Goal: Find specific page/section: Find specific page/section

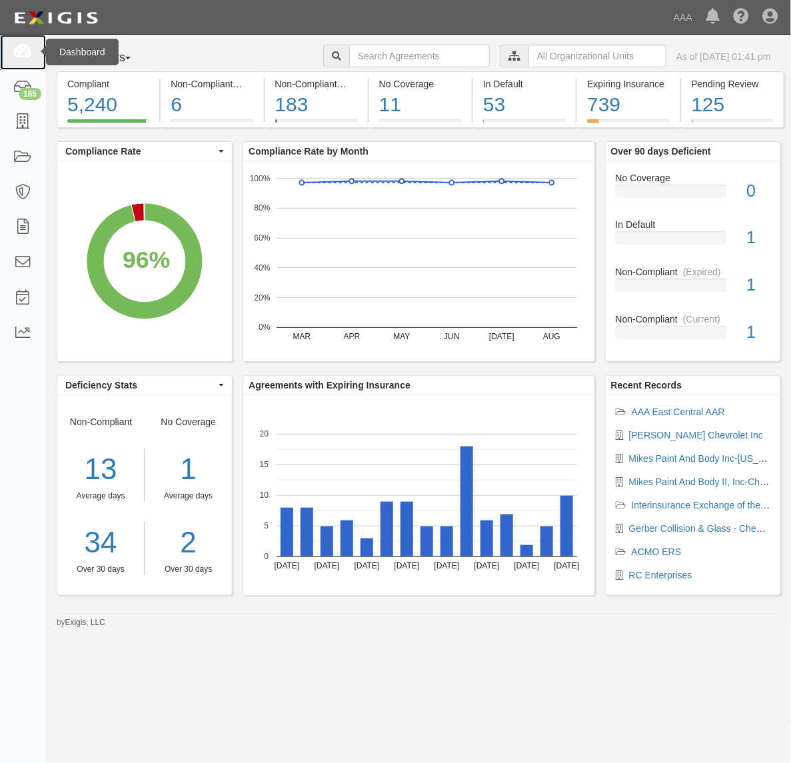
click at [20, 51] on icon at bounding box center [22, 52] width 19 height 15
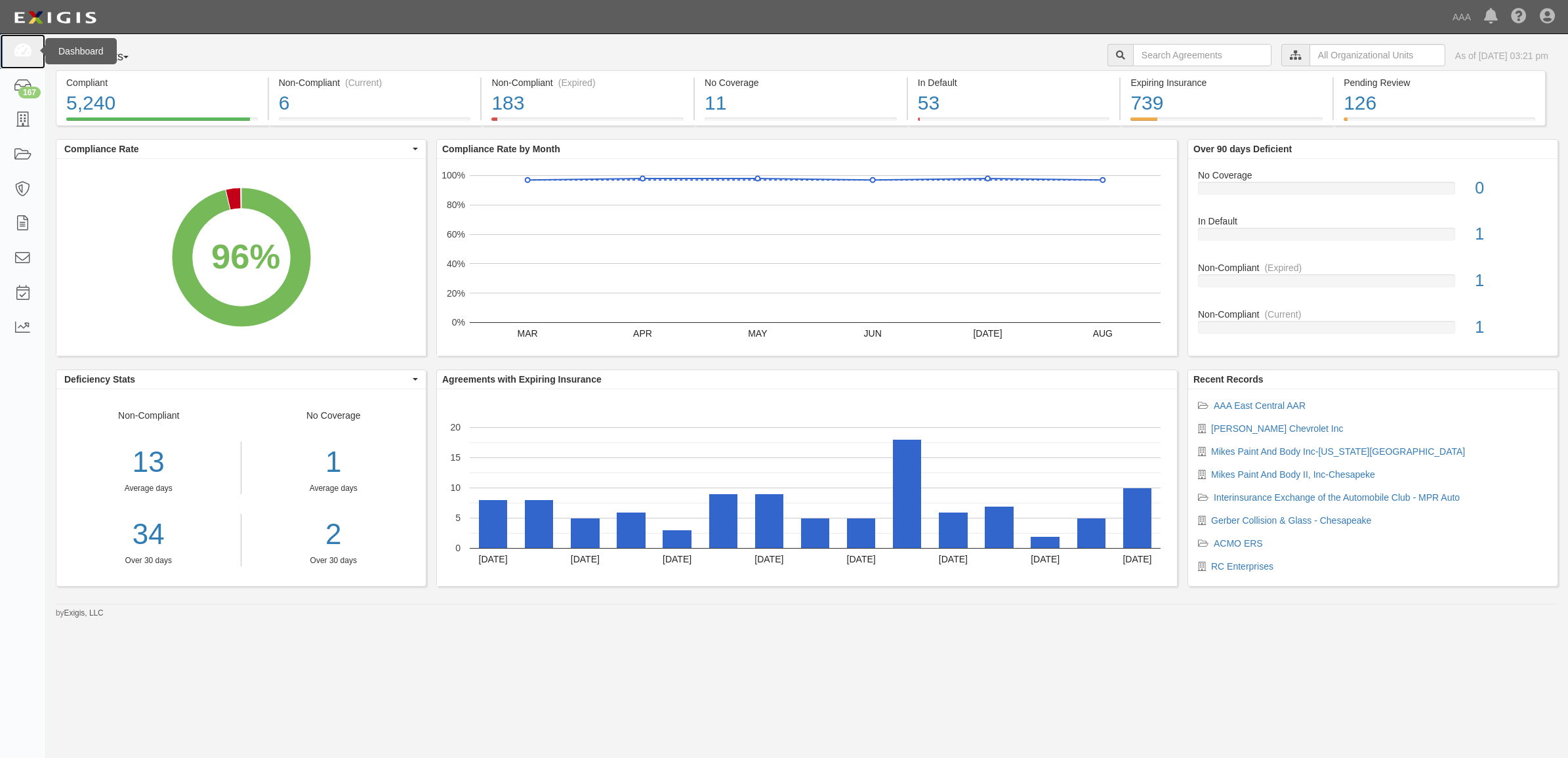
click at [19, 48] on icon at bounding box center [22, 51] width 19 height 15
click at [22, 50] on icon at bounding box center [22, 51] width 19 height 15
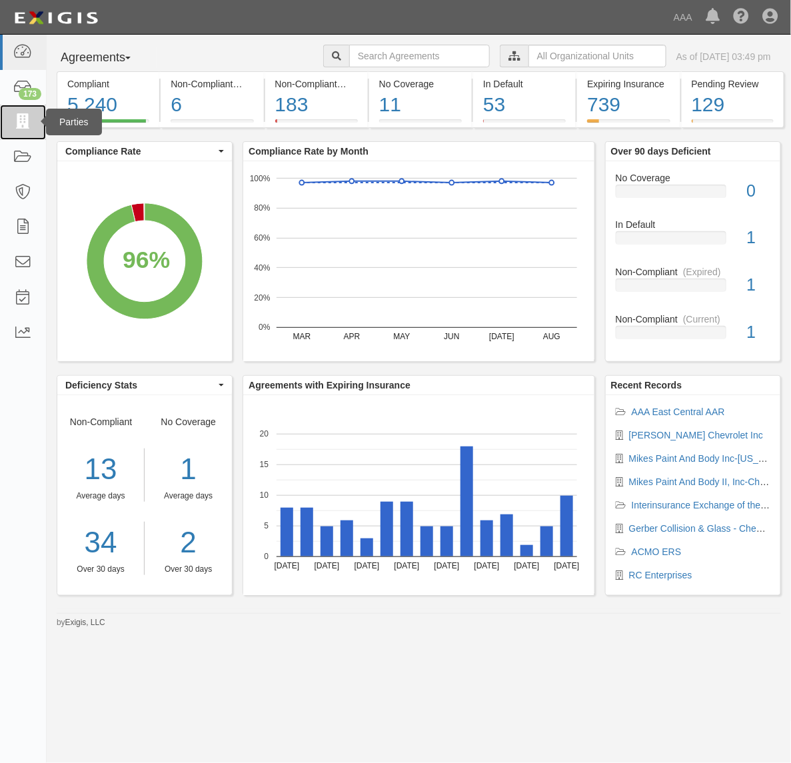
click at [17, 117] on icon at bounding box center [22, 122] width 19 height 15
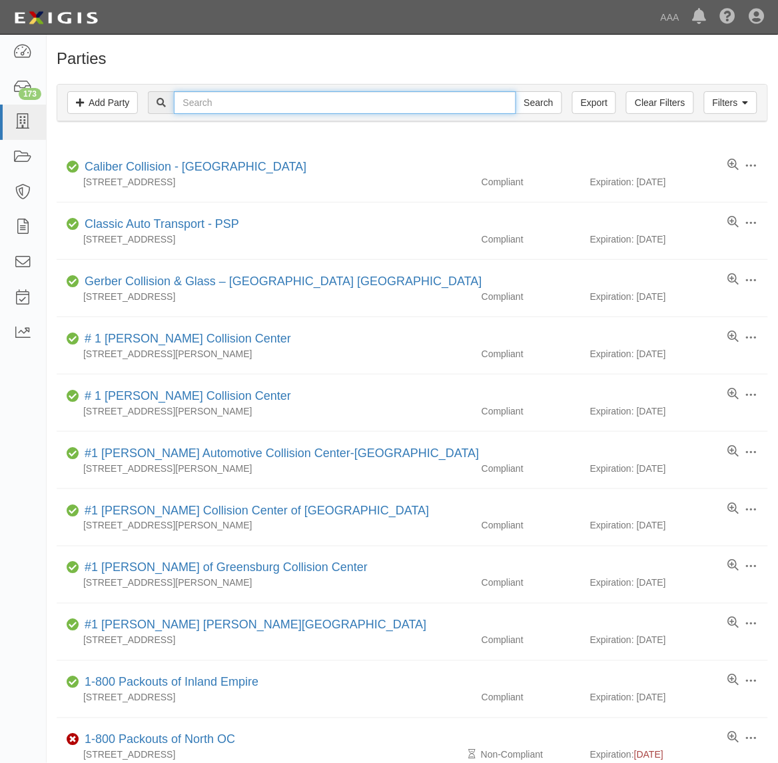
click at [377, 107] on input "text" at bounding box center [345, 102] width 342 height 23
type input "728065"
click at [516, 91] on input "Search" at bounding box center [539, 102] width 47 height 23
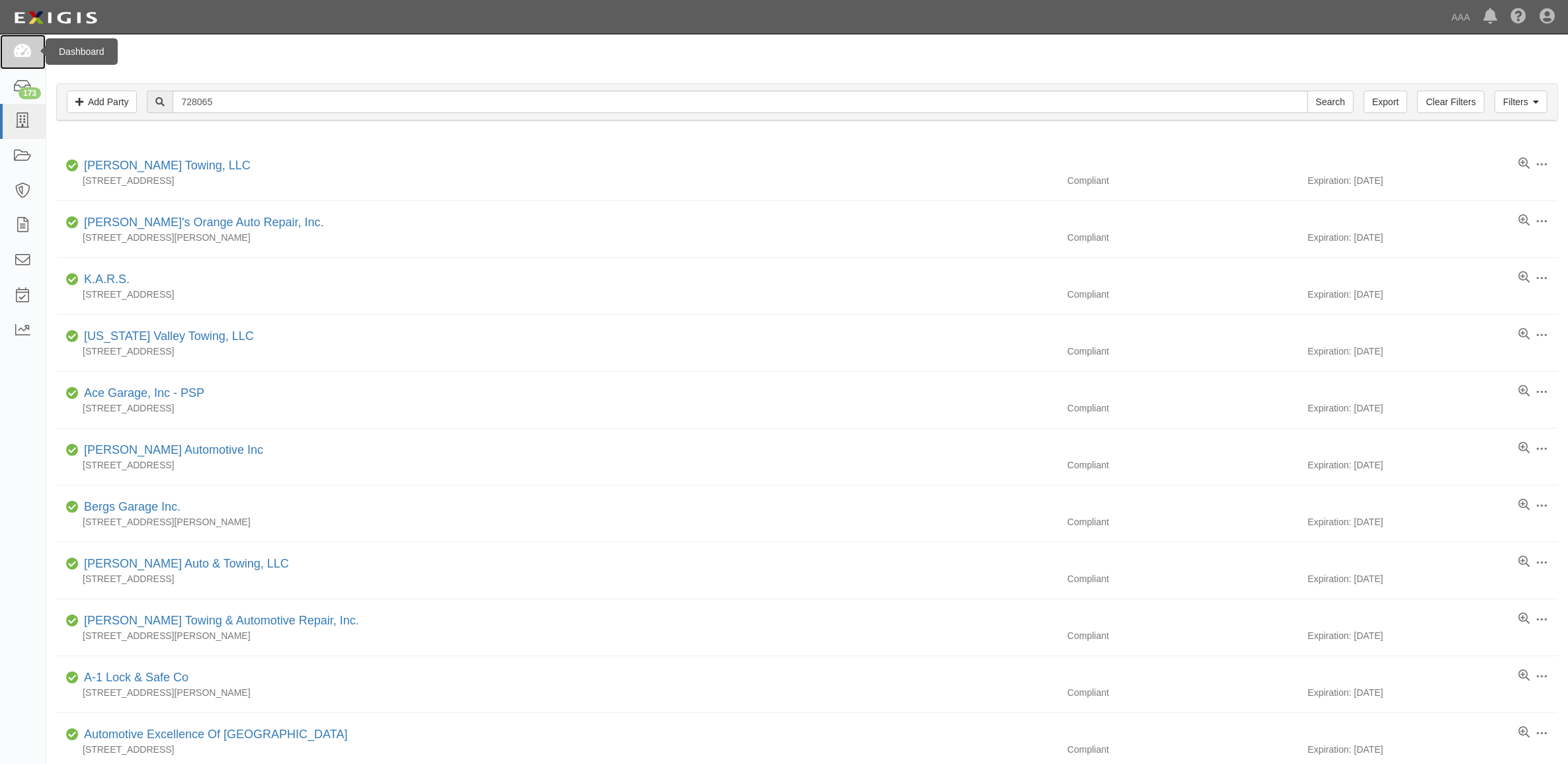
click at [37, 58] on link at bounding box center [23, 52] width 46 height 35
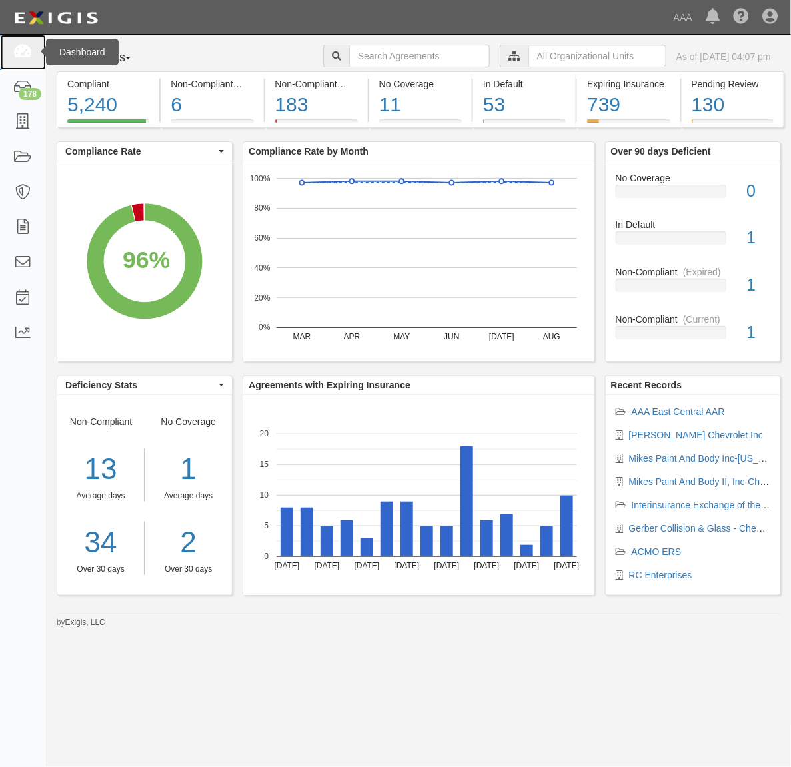
click at [25, 53] on icon at bounding box center [22, 52] width 19 height 15
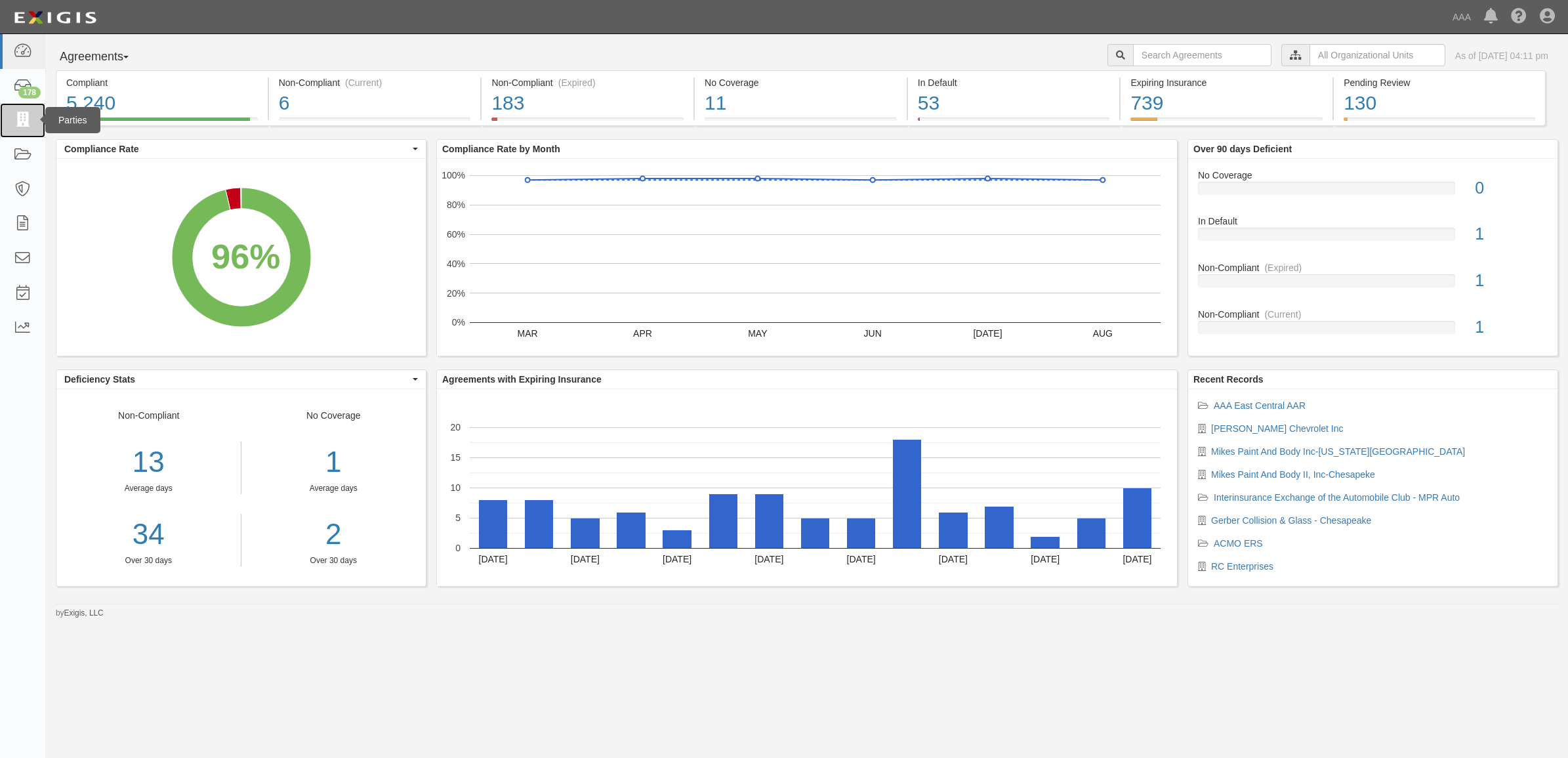
click at [31, 132] on link at bounding box center [23, 120] width 45 height 34
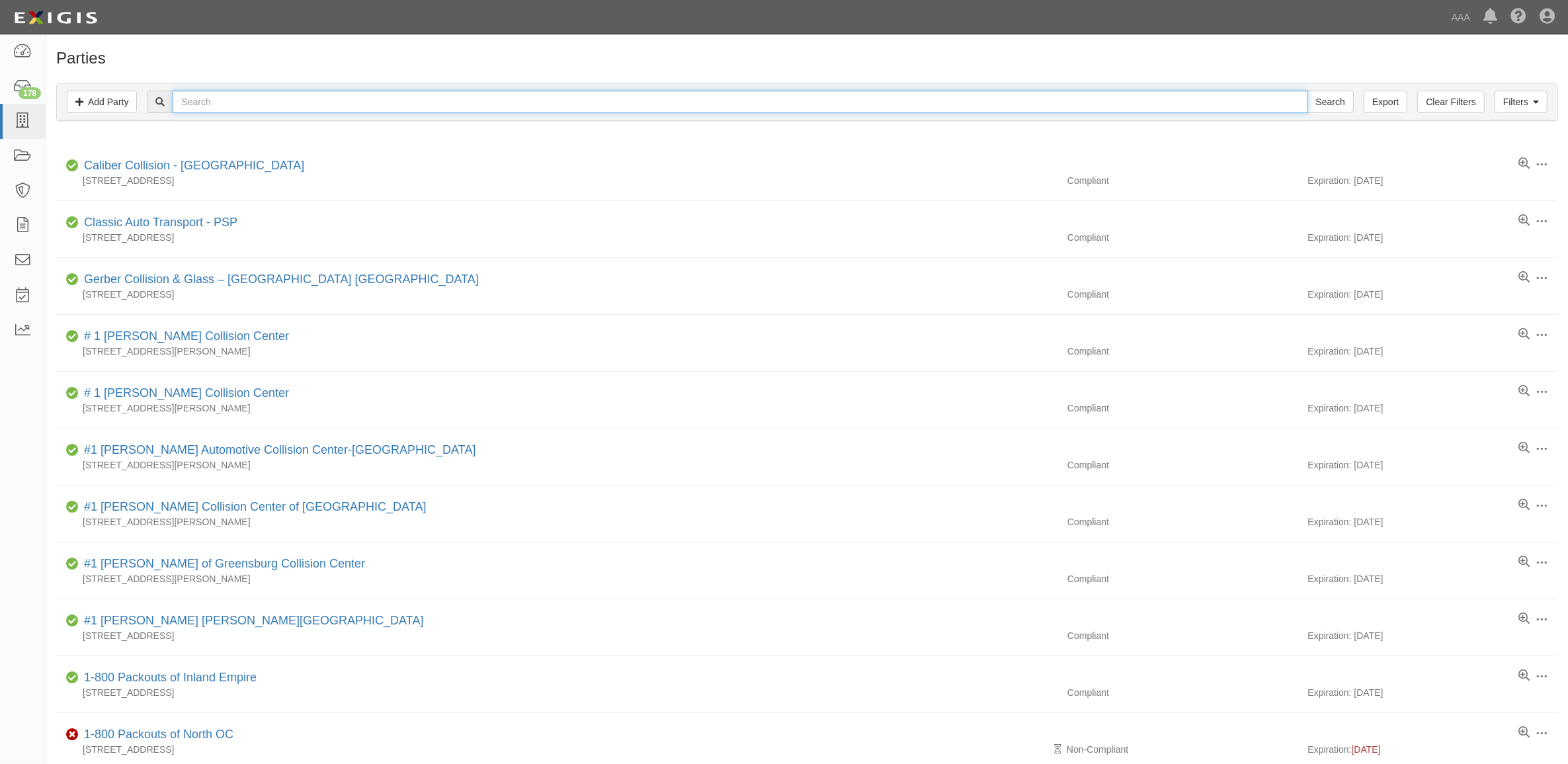
click at [247, 107] on input "text" at bounding box center [740, 101] width 1135 height 23
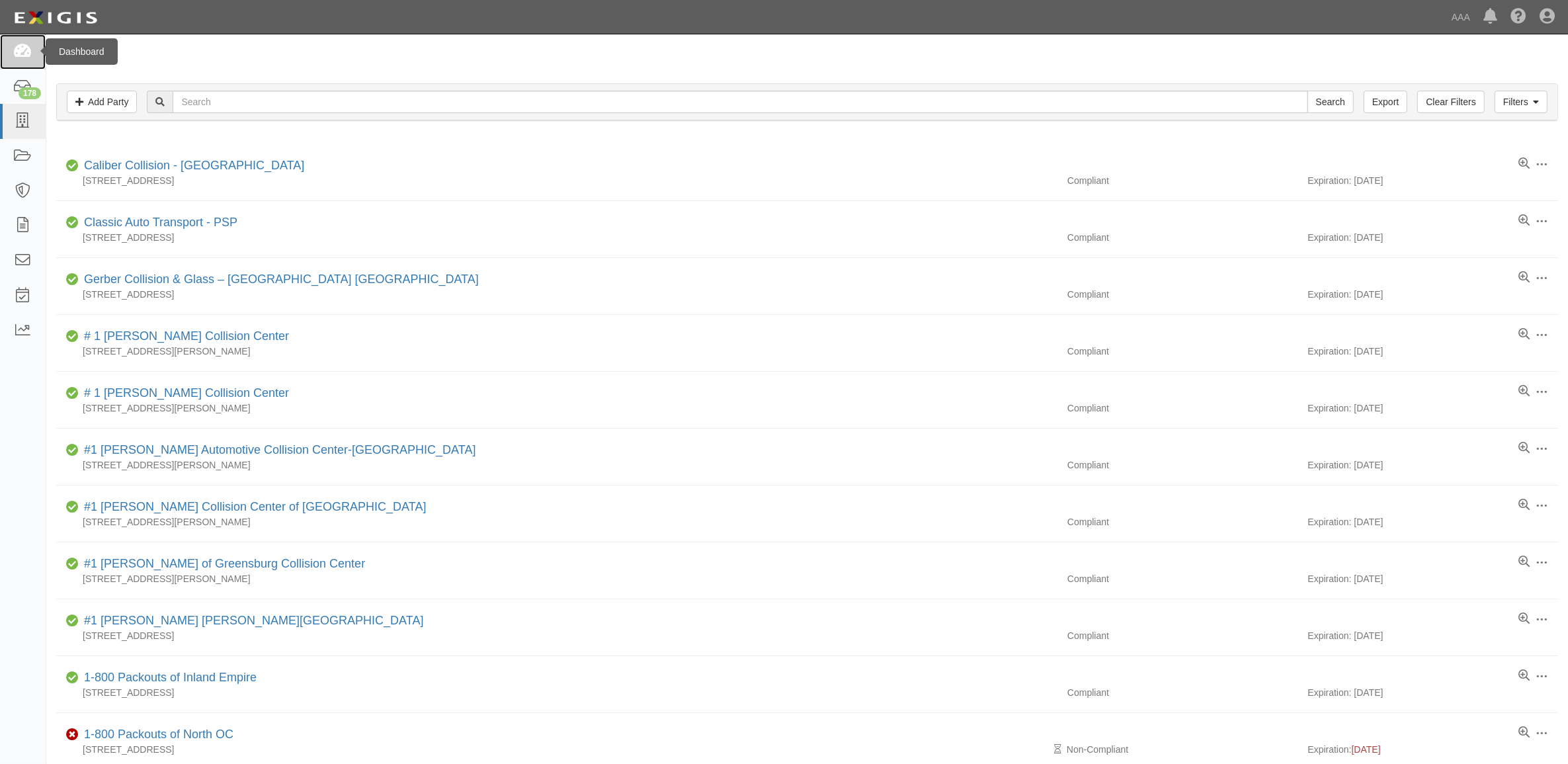
click at [35, 51] on link at bounding box center [23, 52] width 46 height 35
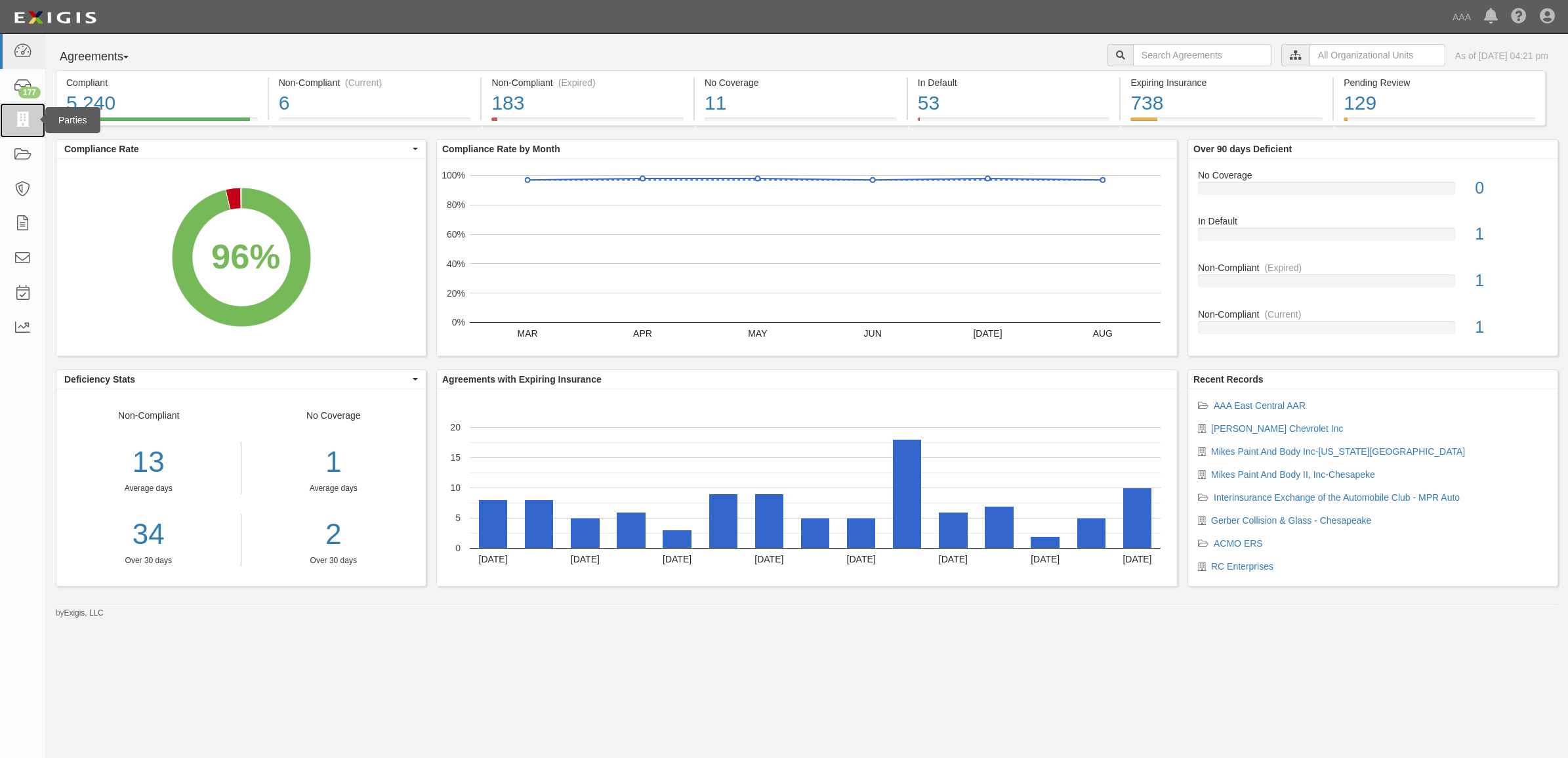
click at [22, 125] on icon at bounding box center [22, 120] width 19 height 15
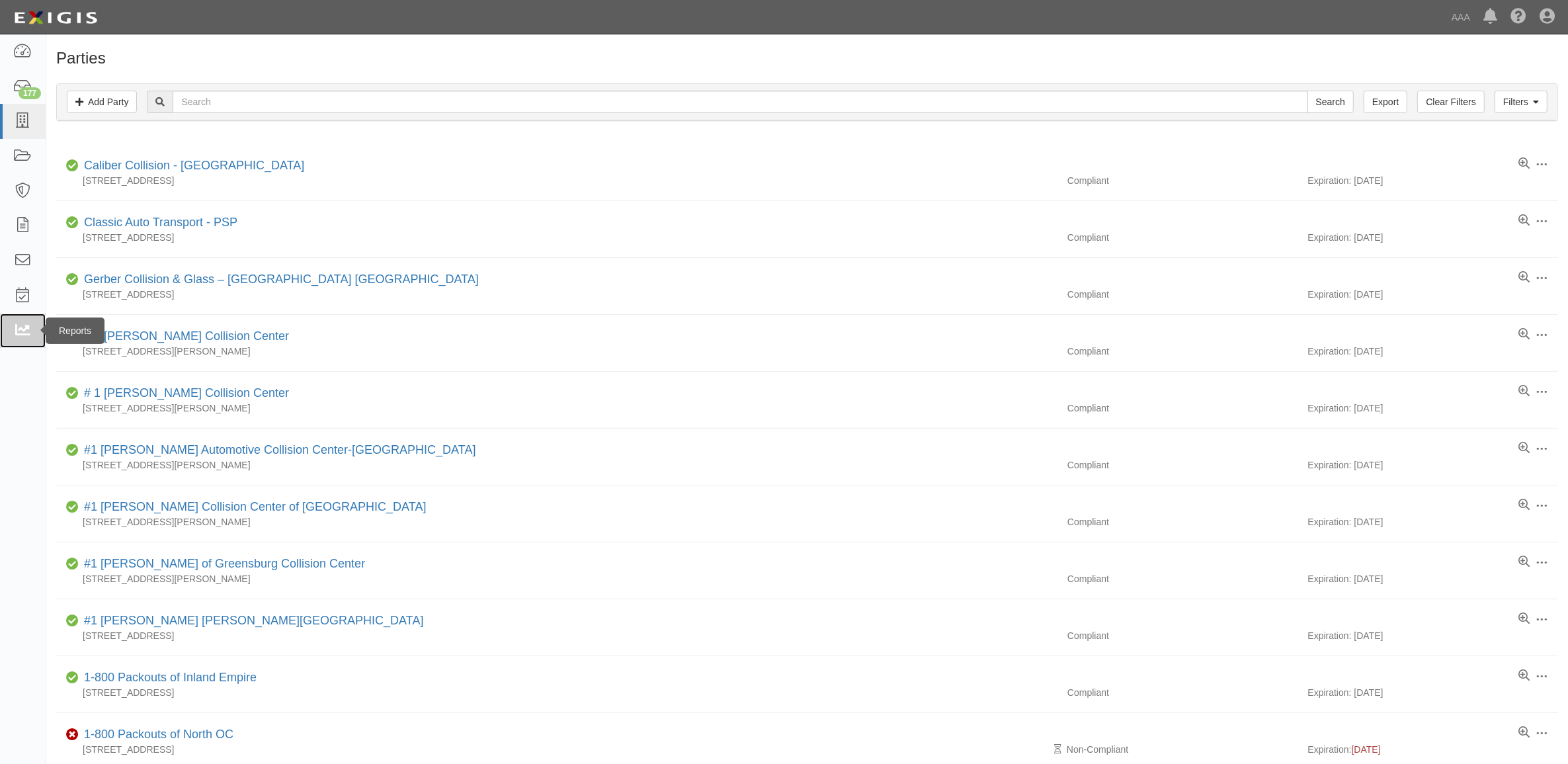
click at [14, 327] on icon at bounding box center [22, 330] width 19 height 15
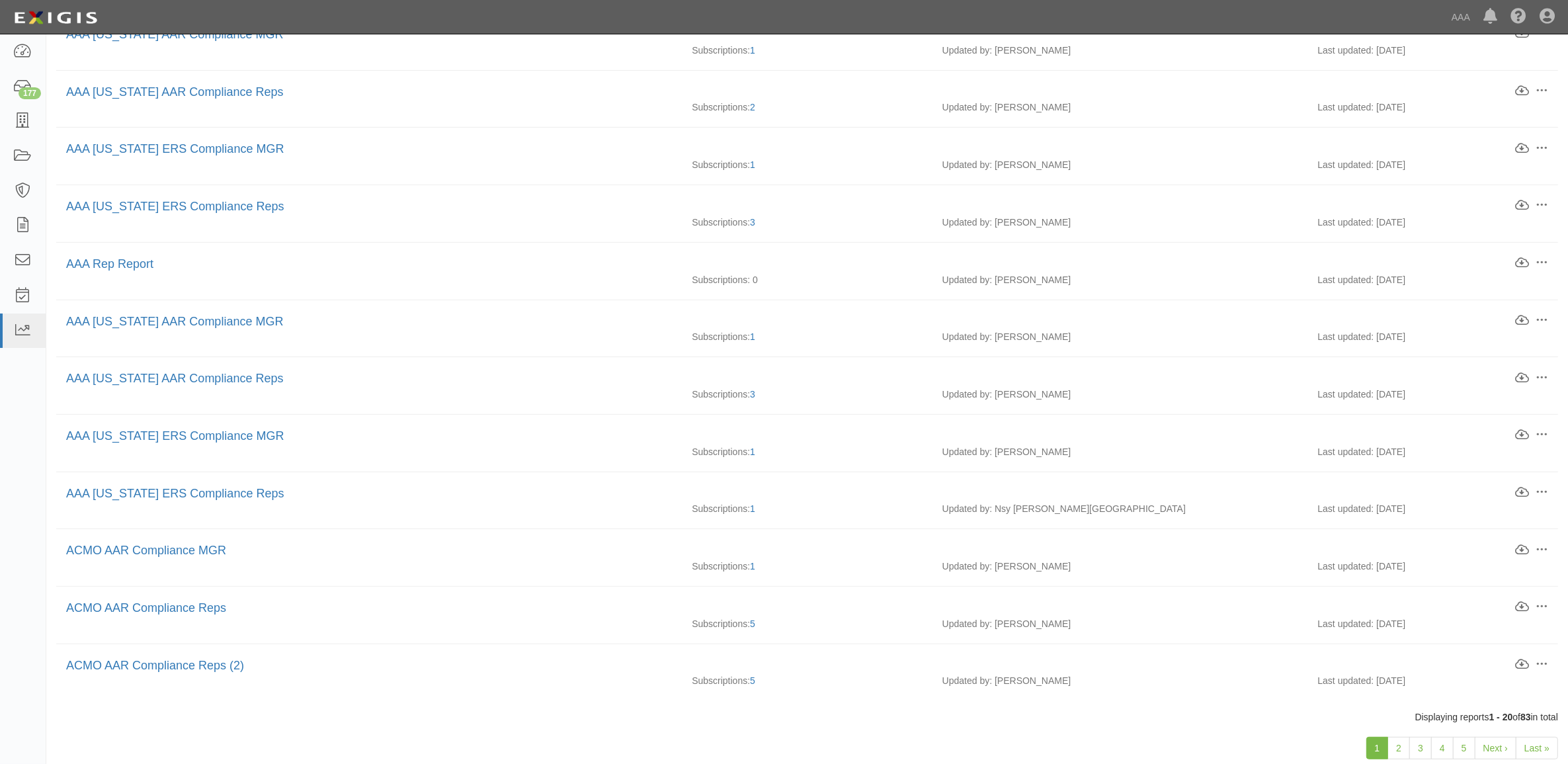
scroll to position [615, 0]
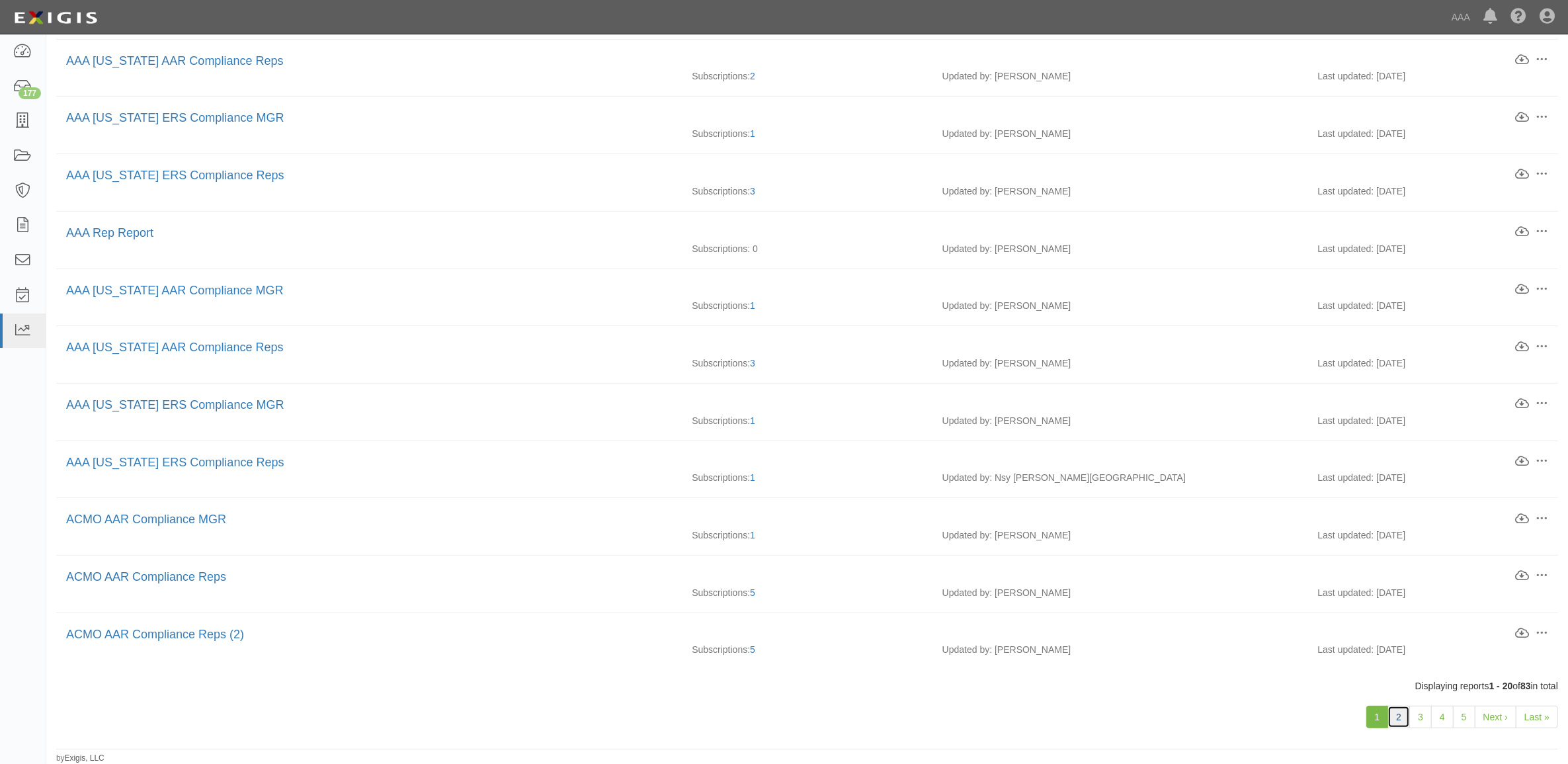
click at [1396, 720] on link "2" at bounding box center [1398, 716] width 23 height 23
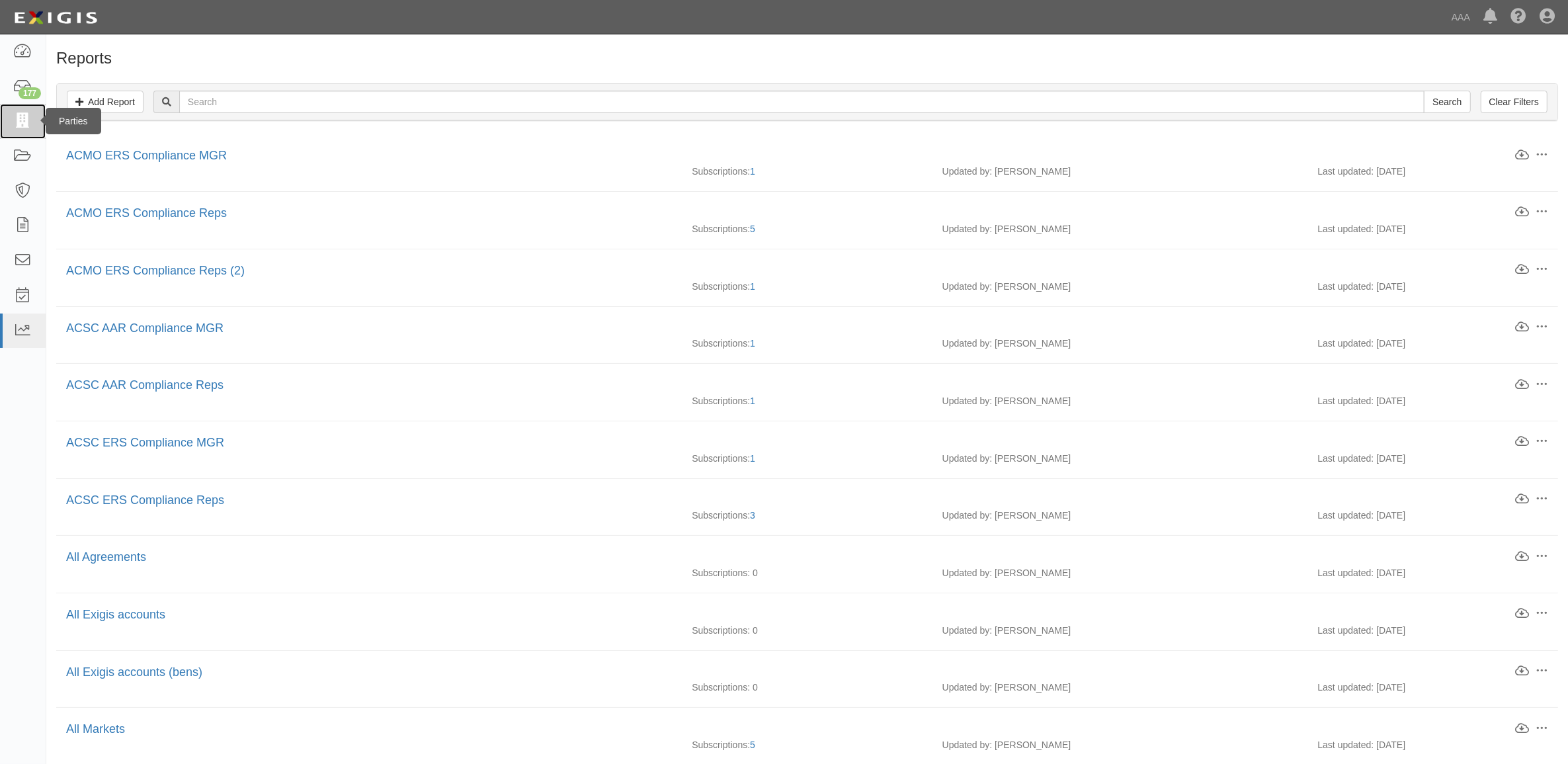
click at [25, 120] on icon at bounding box center [22, 121] width 19 height 15
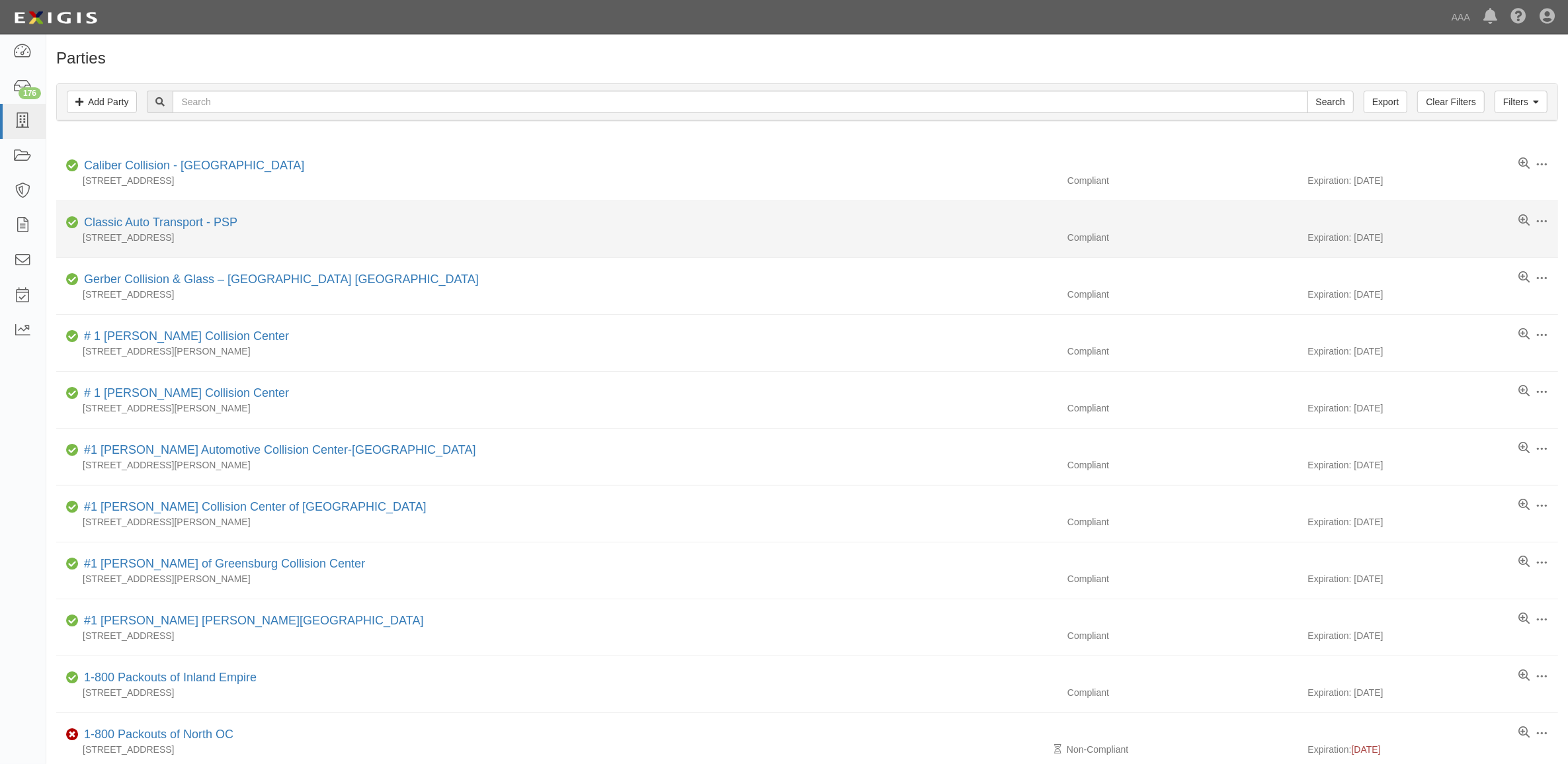
click at [177, 231] on div "84255 Cabazon Avenue, Indio, CA 92201" at bounding box center [557, 237] width 1001 height 13
click at [191, 229] on link "Classic Auto Transport - PSP" at bounding box center [161, 221] width 154 height 13
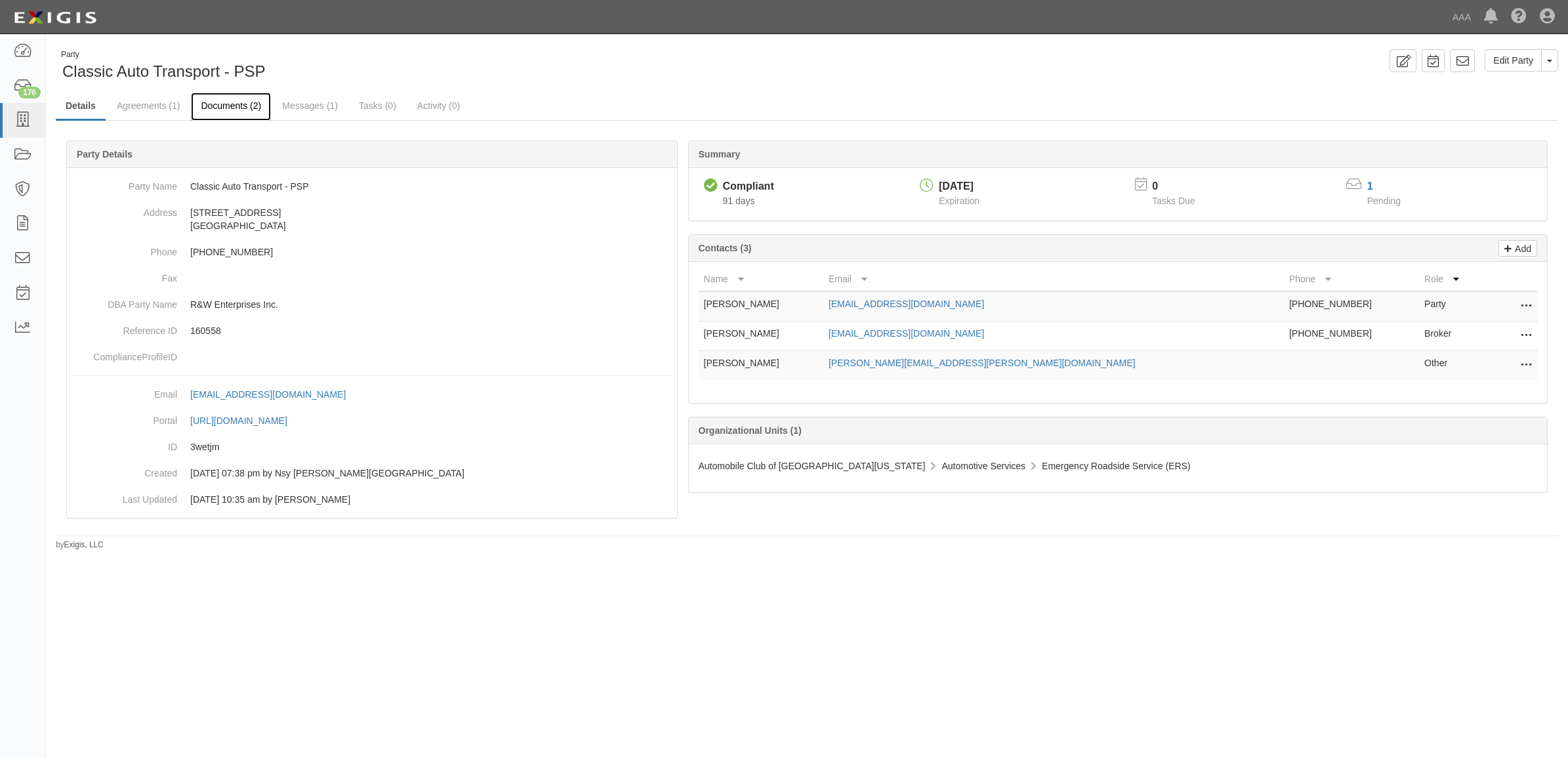
click at [220, 99] on link "Documents (2)" at bounding box center [230, 106] width 80 height 29
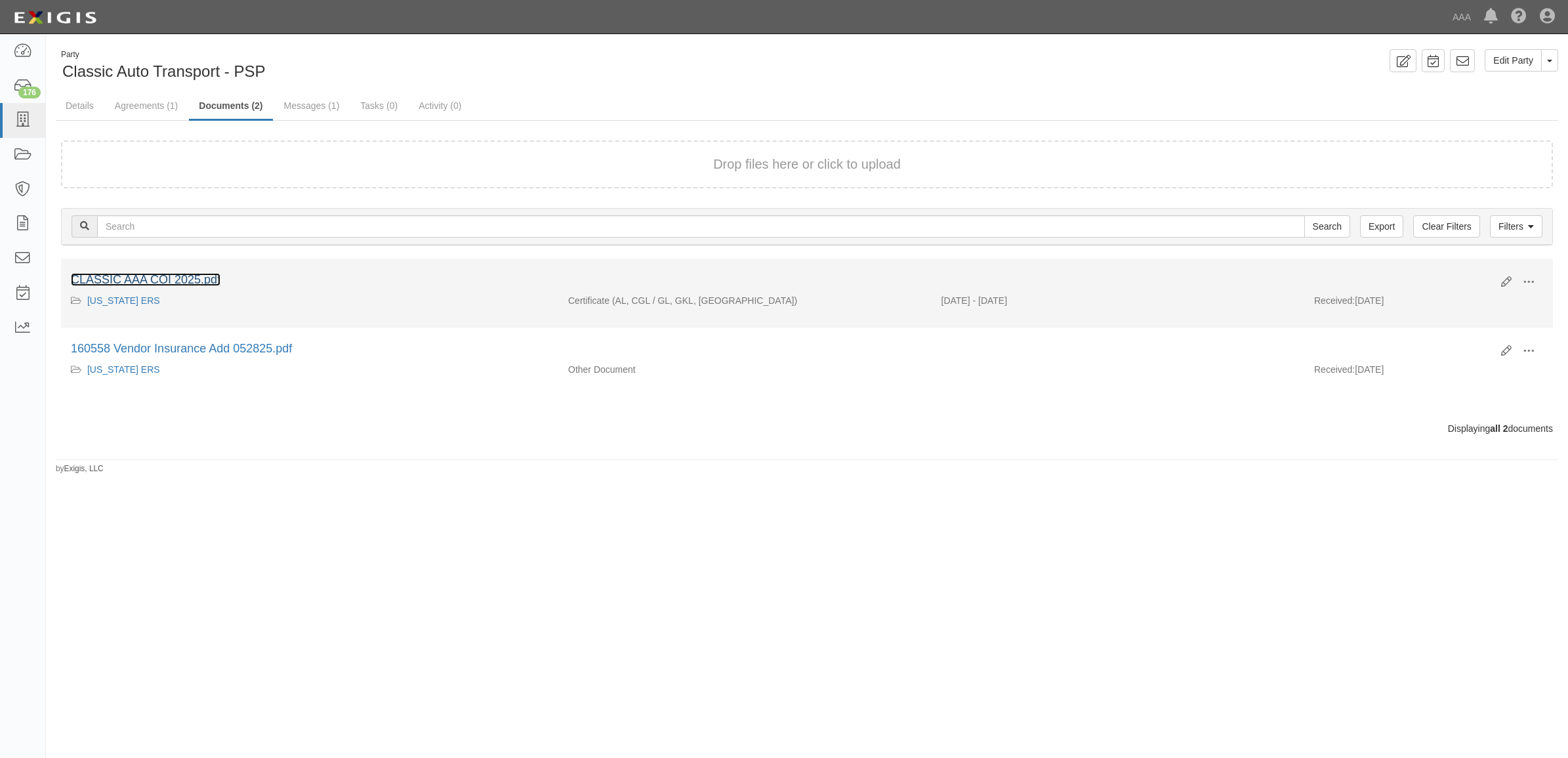
click at [147, 281] on link "CLASSIC AAA COI 2025.pdf" at bounding box center [146, 279] width 150 height 13
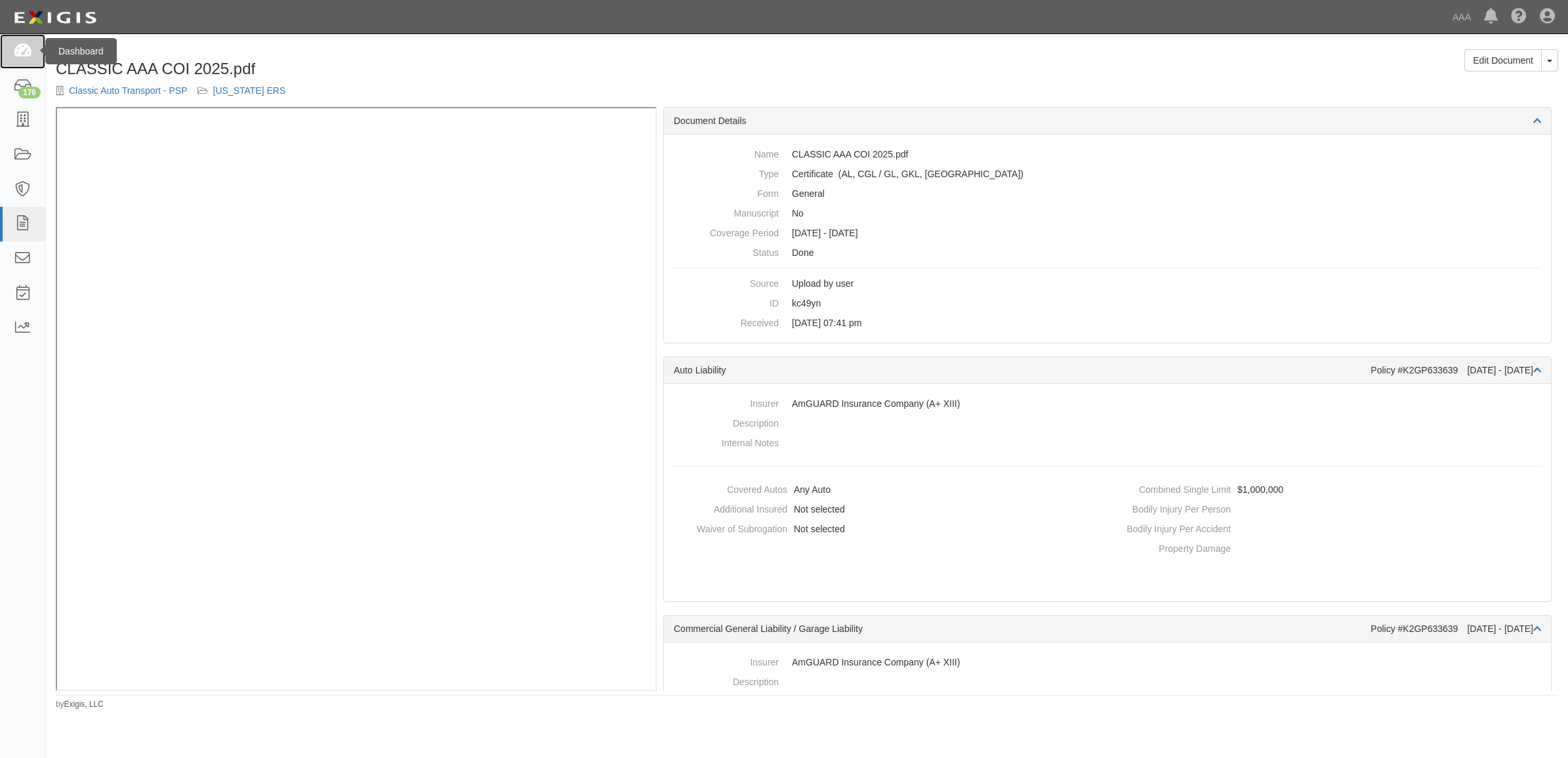
click at [20, 56] on icon at bounding box center [22, 51] width 19 height 15
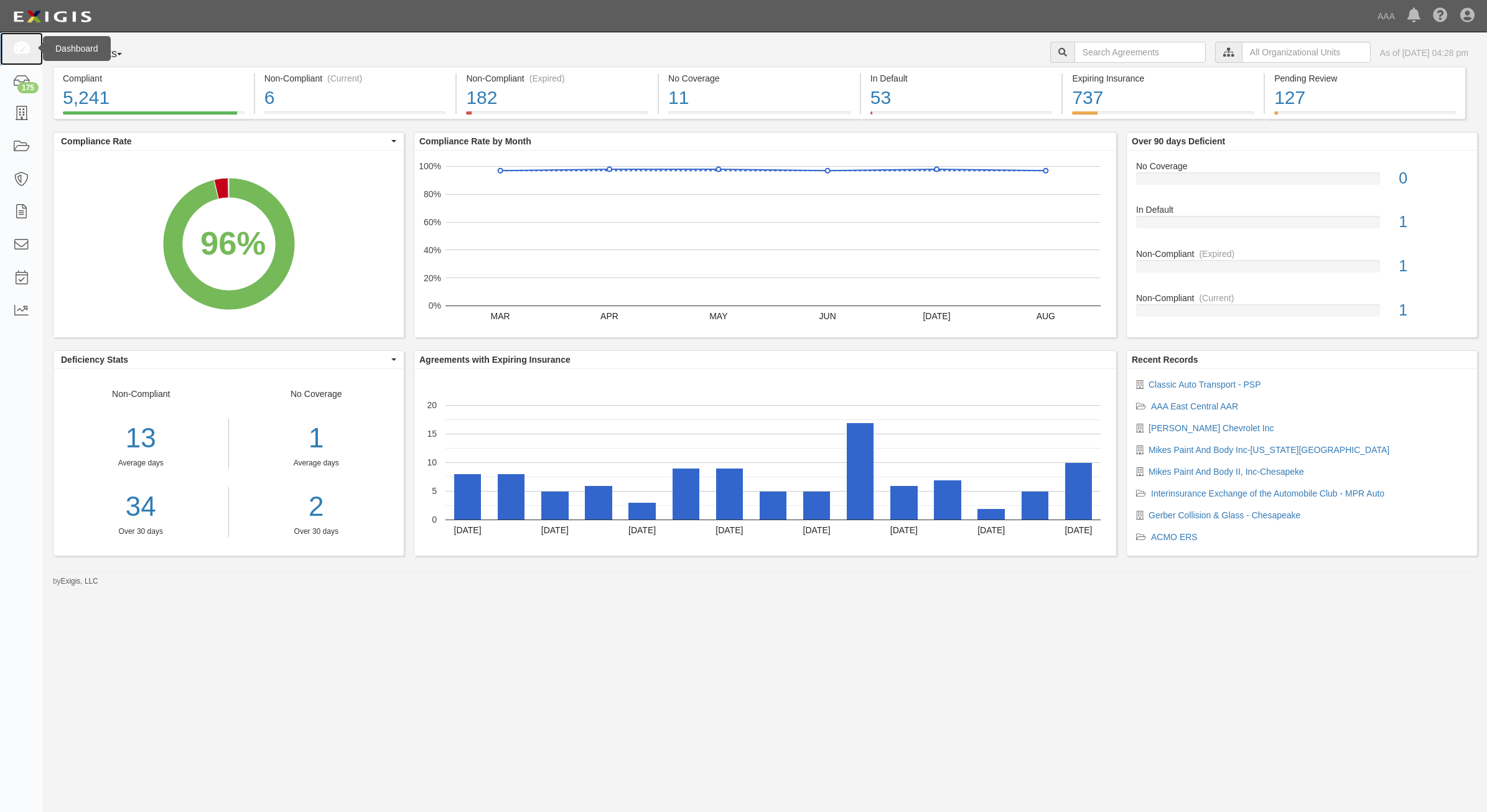
click at [22, 44] on icon at bounding box center [21, 49] width 18 height 14
